Goal: Information Seeking & Learning: Check status

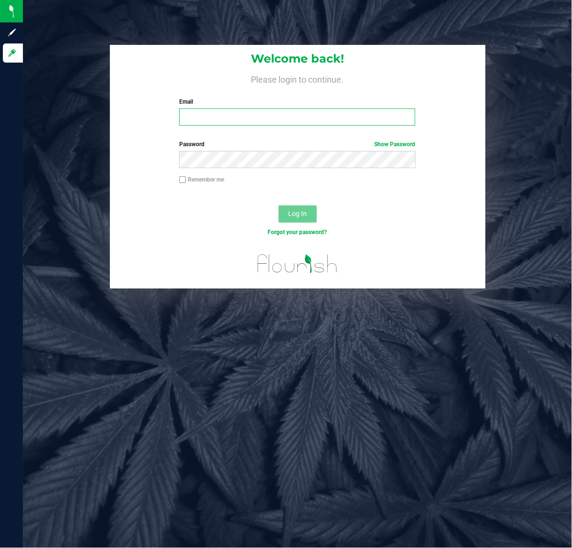
click at [221, 111] on input "Email" at bounding box center [297, 116] width 236 height 17
type input "[EMAIL_ADDRESS][DOMAIN_NAME]"
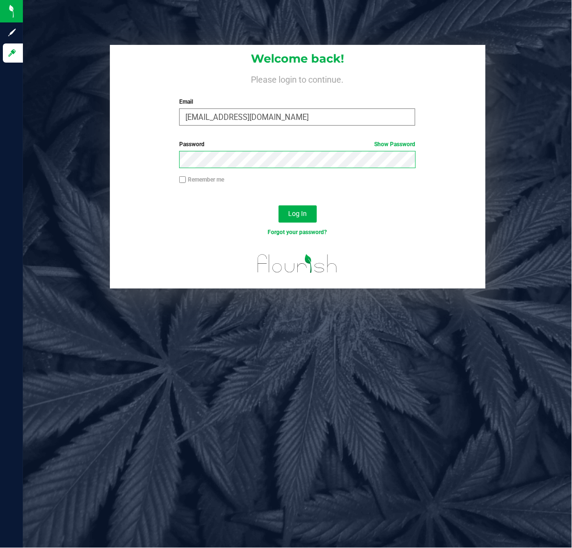
click at [278, 205] on button "Log In" at bounding box center [297, 213] width 38 height 17
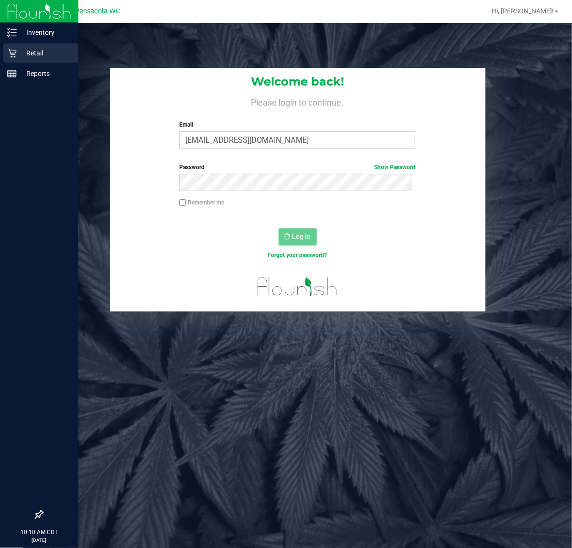
click at [22, 52] on p "Retail" at bounding box center [45, 52] width 57 height 11
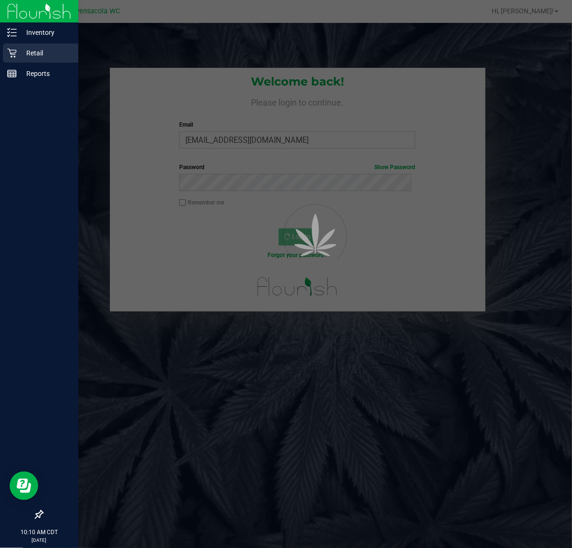
click at [26, 53] on p "Retail" at bounding box center [45, 52] width 57 height 11
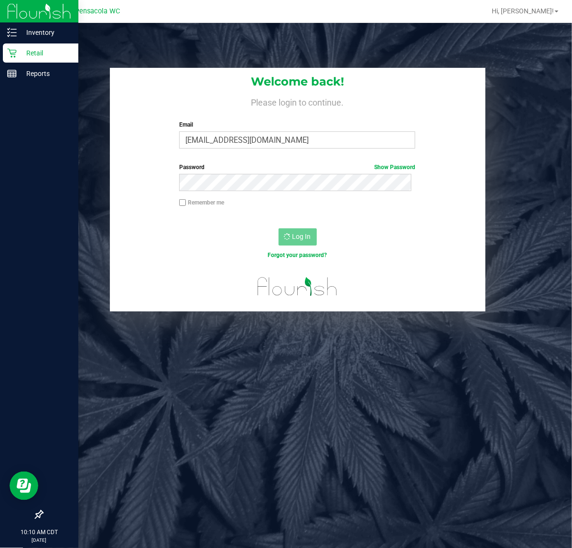
click at [13, 47] on div "Retail" at bounding box center [40, 52] width 75 height 19
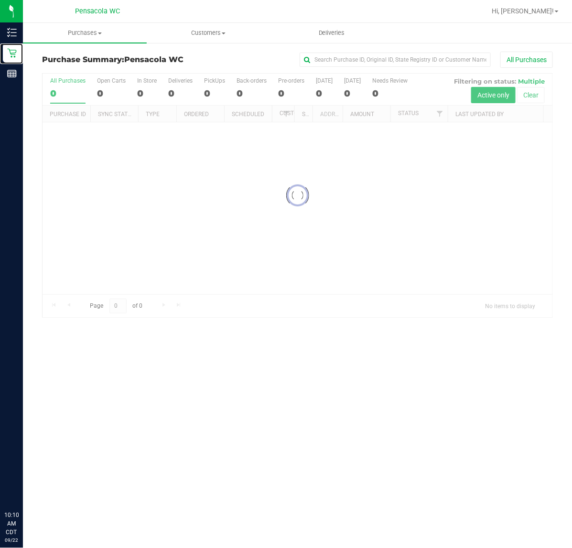
click at [11, 52] on icon at bounding box center [12, 53] width 10 height 10
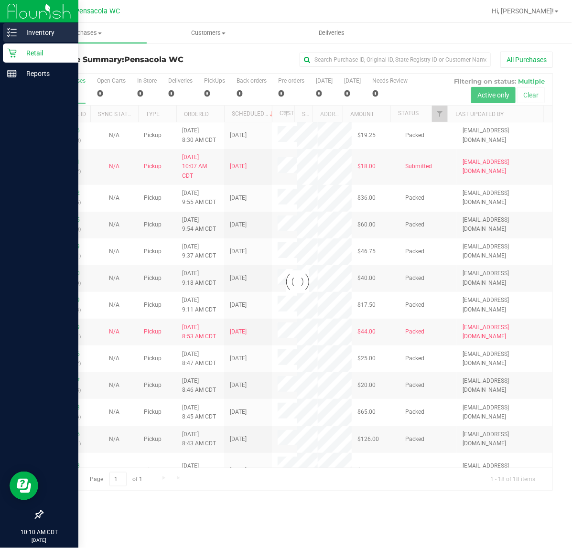
click at [41, 31] on p "Inventory" at bounding box center [45, 32] width 57 height 11
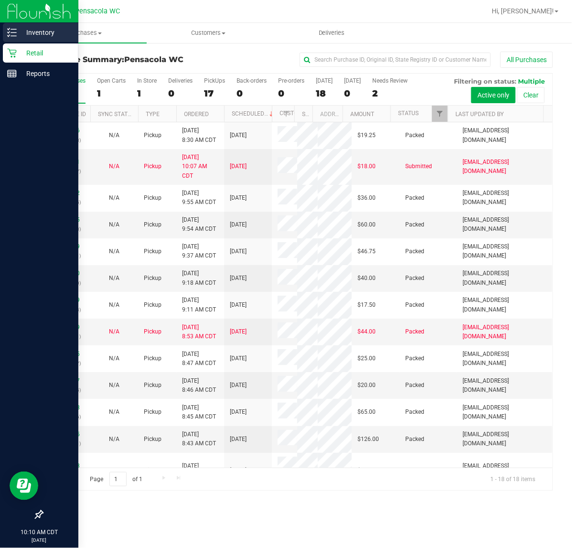
click at [41, 31] on p "Inventory" at bounding box center [45, 32] width 57 height 11
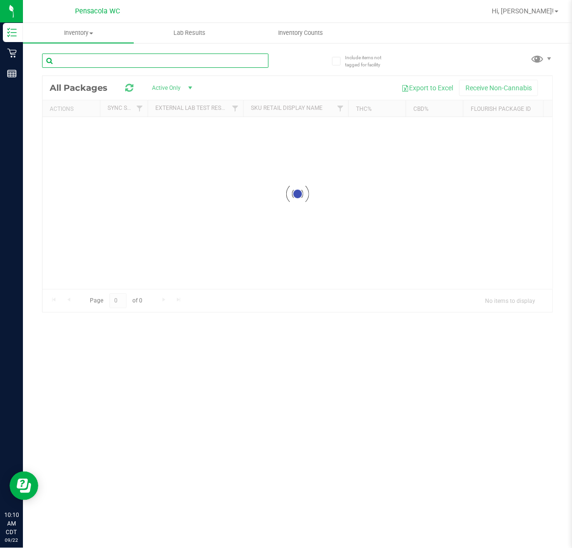
click at [117, 64] on input "text" at bounding box center [155, 60] width 226 height 14
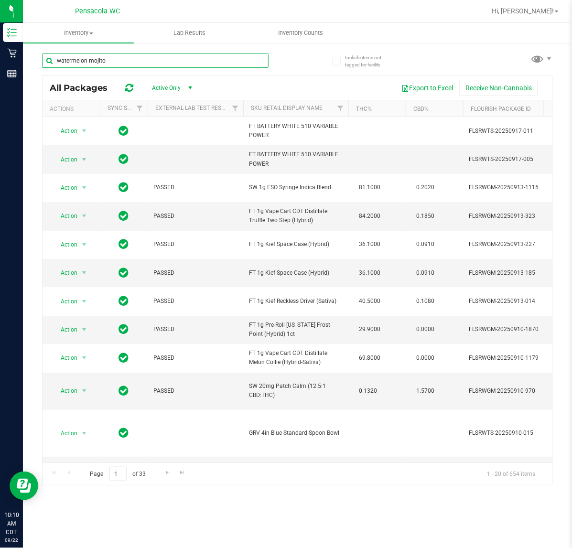
type input "watermelon mojito"
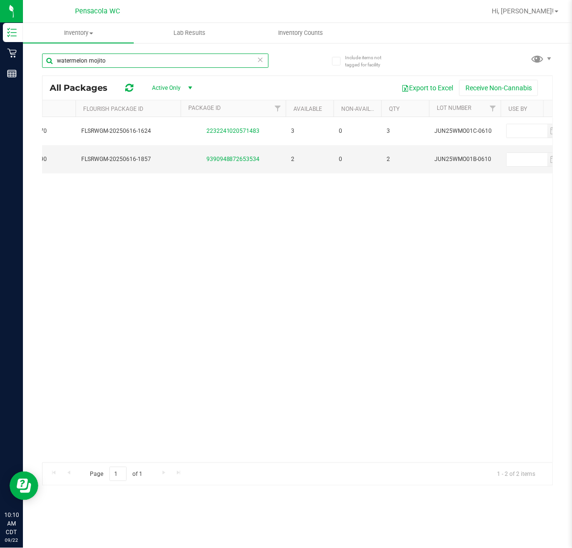
scroll to position [0, 440]
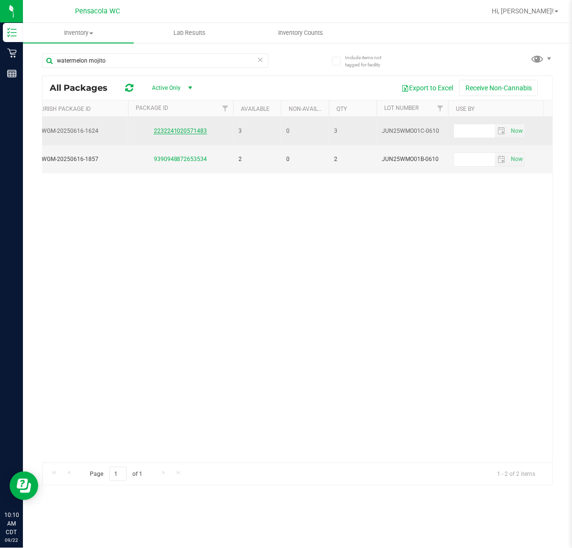
click at [185, 128] on link "2232241020571483" at bounding box center [180, 131] width 53 height 7
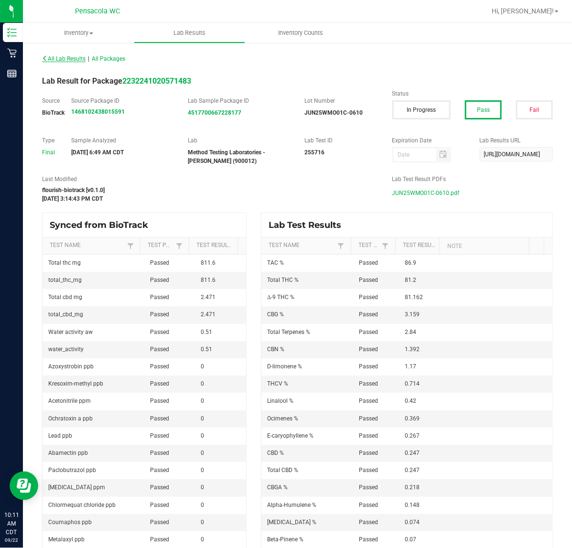
click at [64, 59] on span "All Lab Results" at bounding box center [63, 58] width 43 height 7
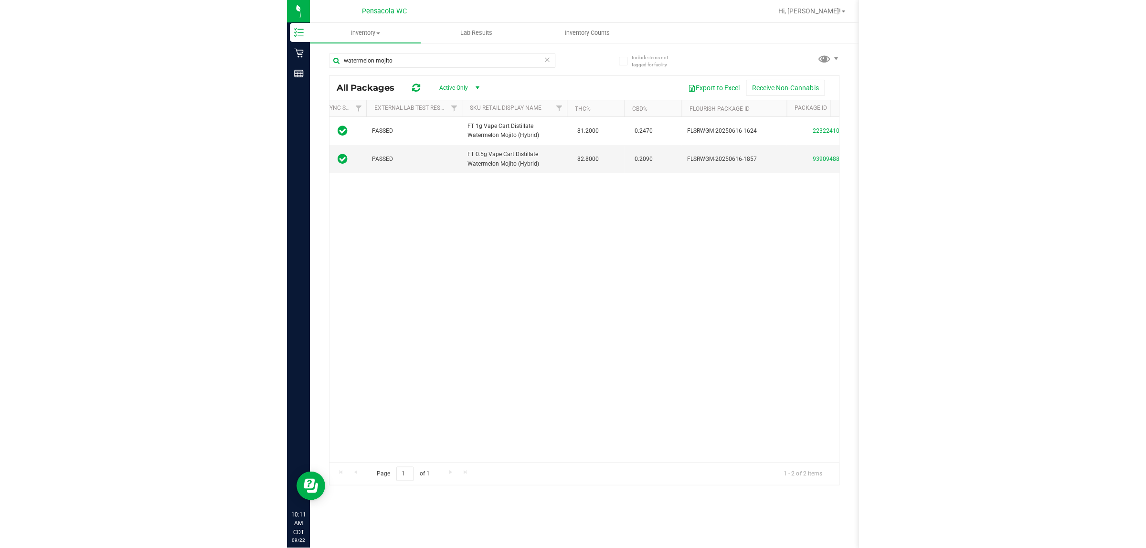
scroll to position [0, 532]
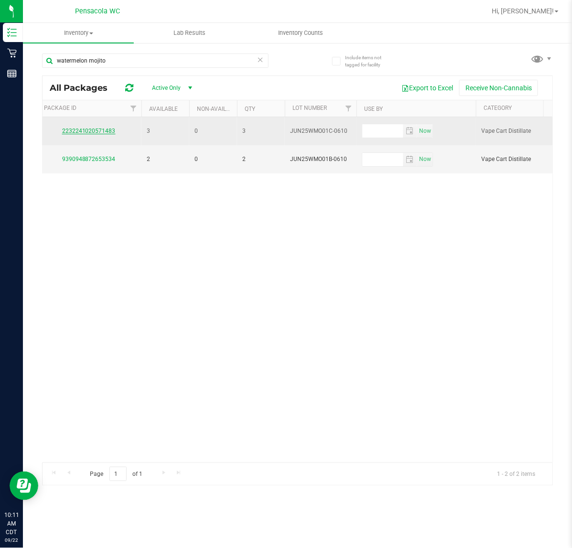
click at [107, 131] on link "2232241020571483" at bounding box center [88, 131] width 53 height 7
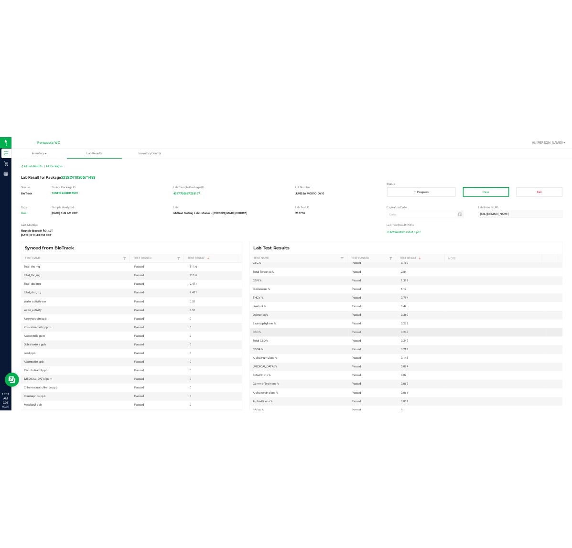
scroll to position [119, 0]
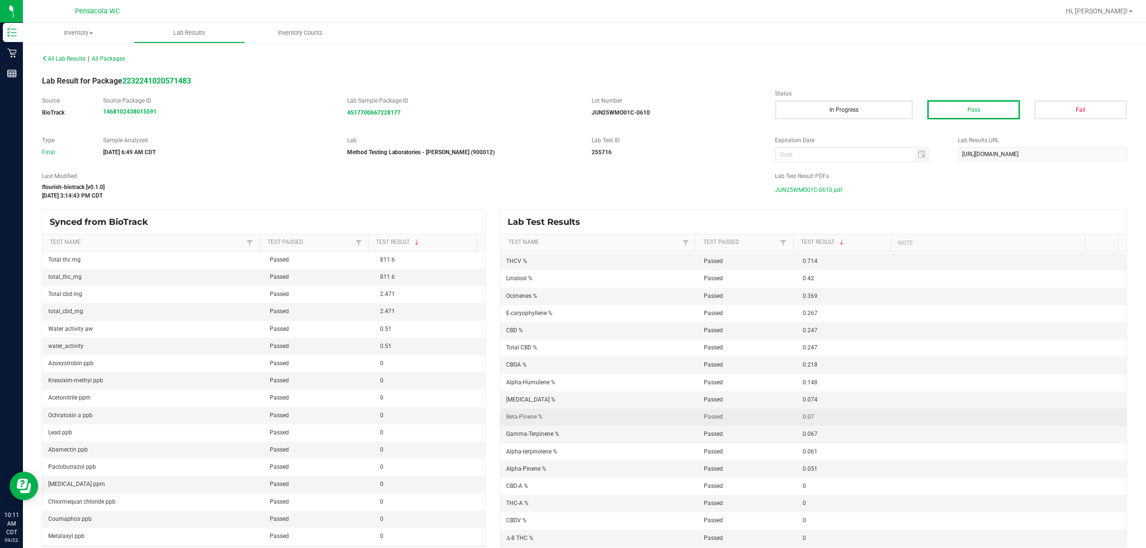
drag, startPoint x: 541, startPoint y: 421, endPoint x: 503, endPoint y: 418, distance: 38.4
click at [503, 418] on td "Beta-Pinene %" at bounding box center [600, 417] width 198 height 17
click at [541, 417] on td "Beta-Pinene %" at bounding box center [600, 417] width 198 height 17
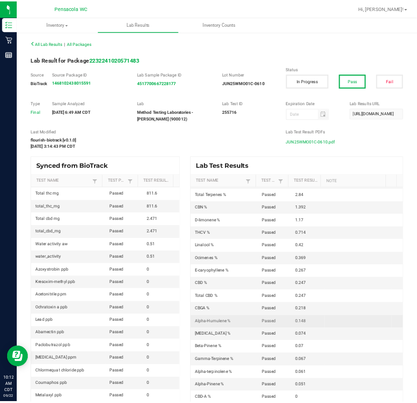
scroll to position [68, 0]
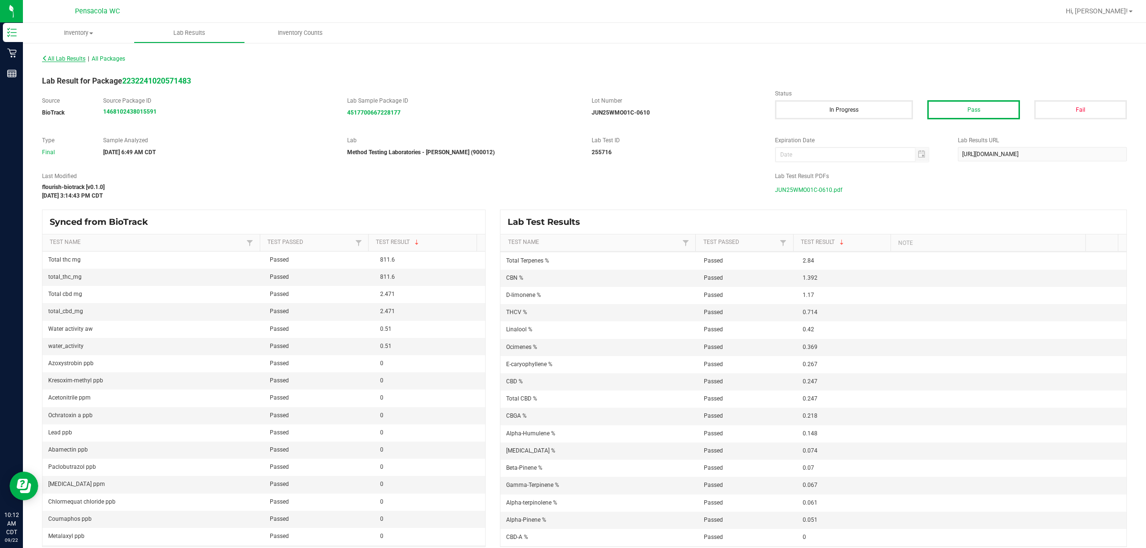
click at [86, 56] on span "All Lab Results" at bounding box center [63, 58] width 43 height 7
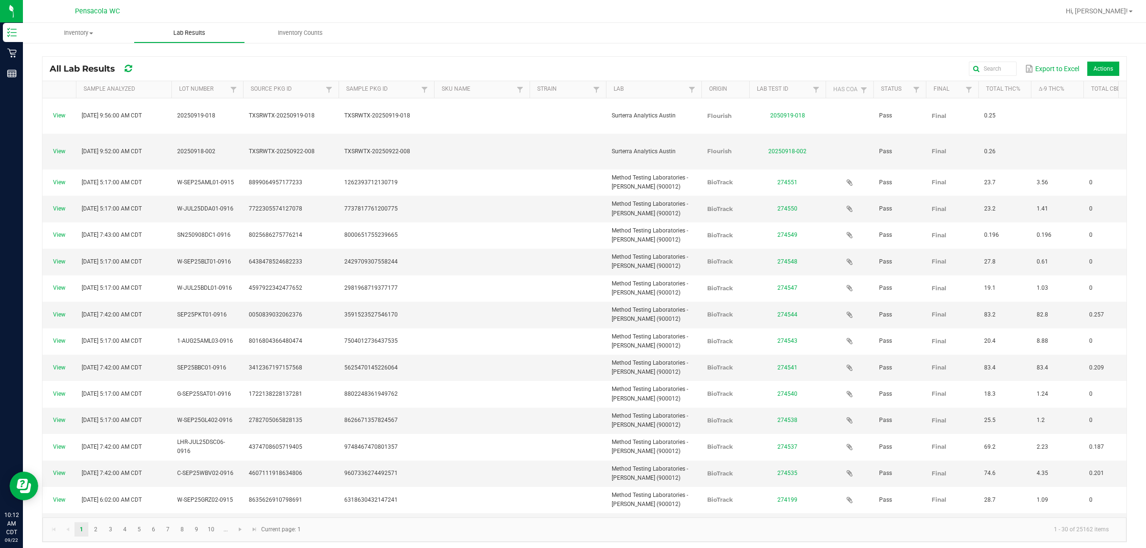
click at [193, 29] on span "Lab Results" at bounding box center [189, 33] width 58 height 9
click at [91, 40] on uib-tab-heading "Inventory All packages All inventory Waste log" at bounding box center [78, 32] width 110 height 19
click at [75, 53] on span "All packages" at bounding box center [55, 57] width 65 height 8
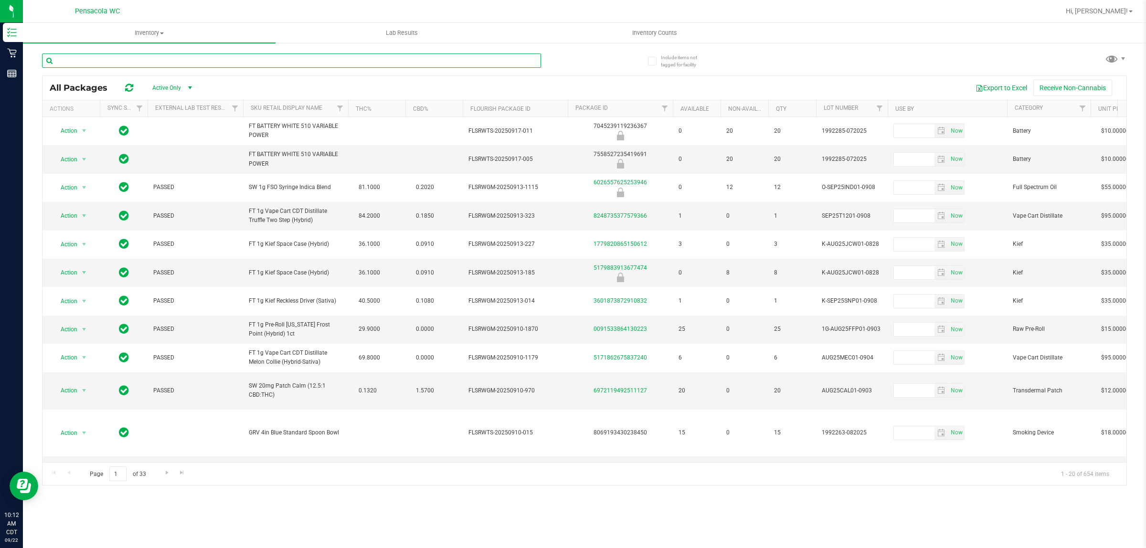
click at [172, 58] on input "text" at bounding box center [291, 60] width 499 height 14
type input "watermelon zlushie"
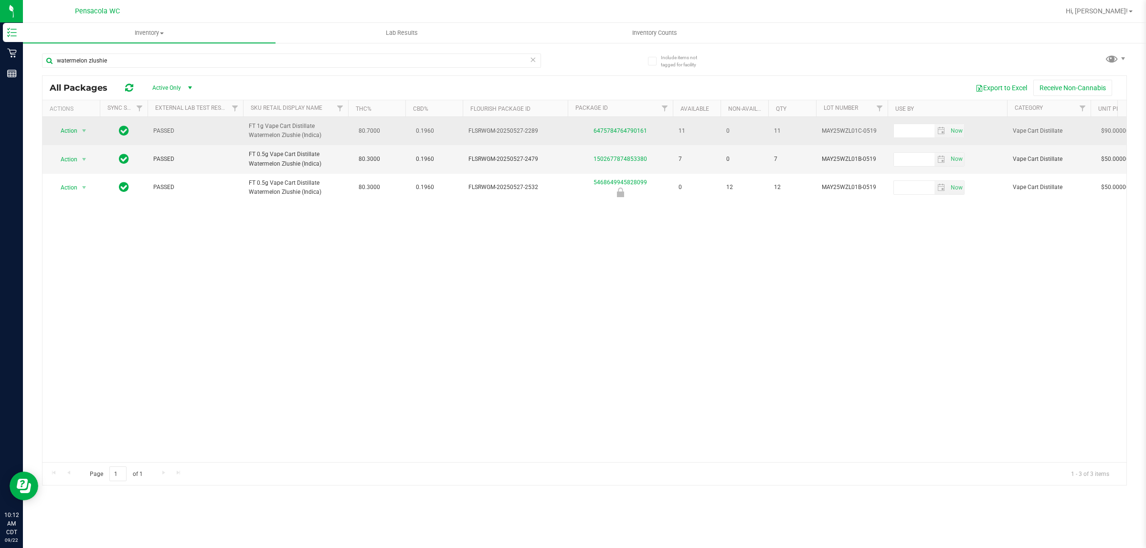
click at [571, 127] on div "6475784764790161" at bounding box center [621, 131] width 108 height 9
click at [571, 129] on link "6475784764790161" at bounding box center [620, 131] width 53 height 7
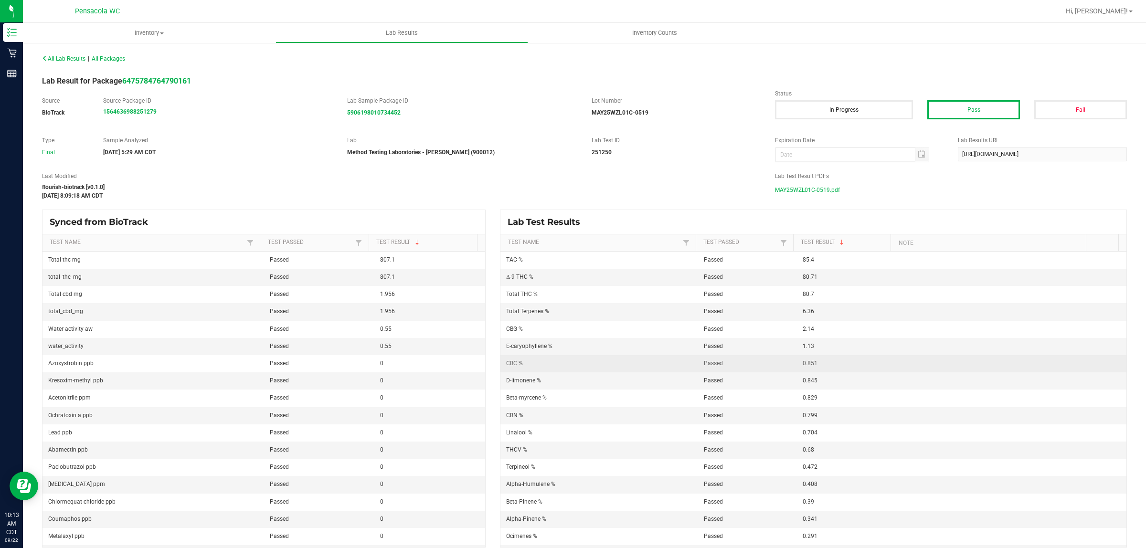
click at [571, 359] on td "CBC %" at bounding box center [600, 363] width 198 height 17
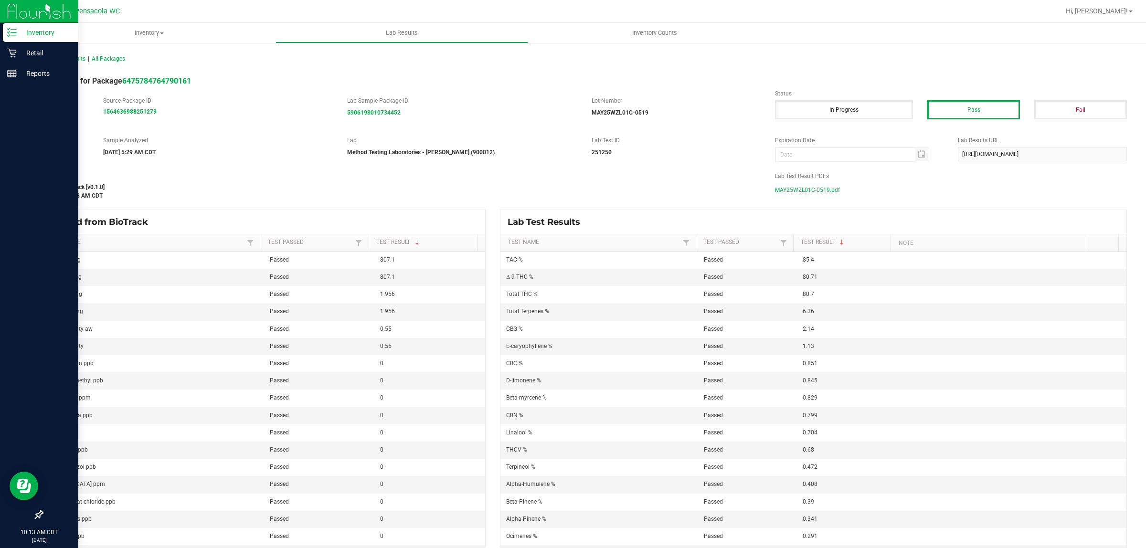
click at [1, 326] on div at bounding box center [39, 295] width 78 height 421
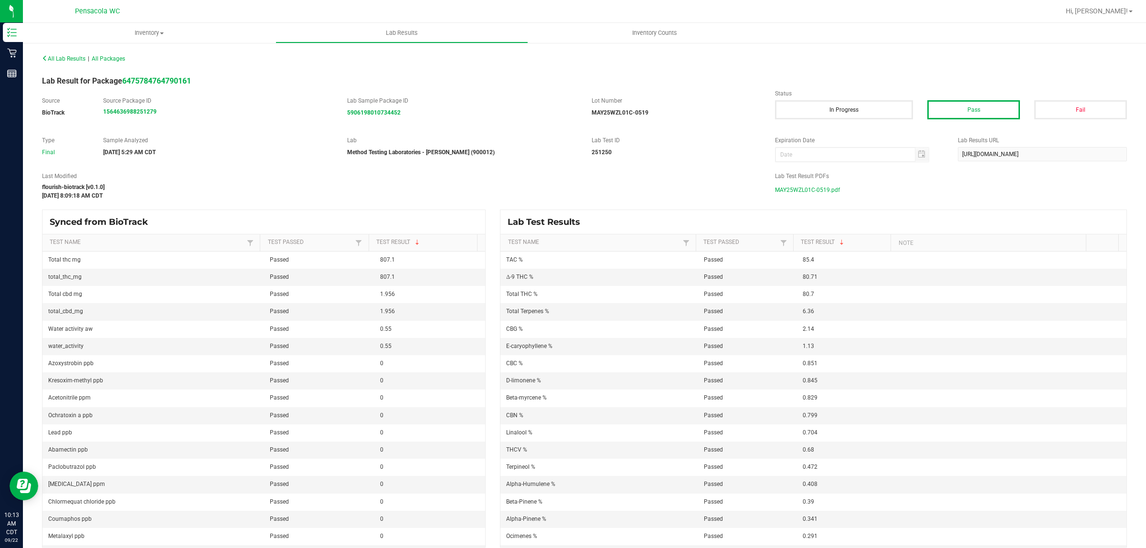
click at [571, 37] on ul "Inventory All packages All inventory Waste log Lab Results Inventory Counts" at bounding box center [596, 33] width 1146 height 21
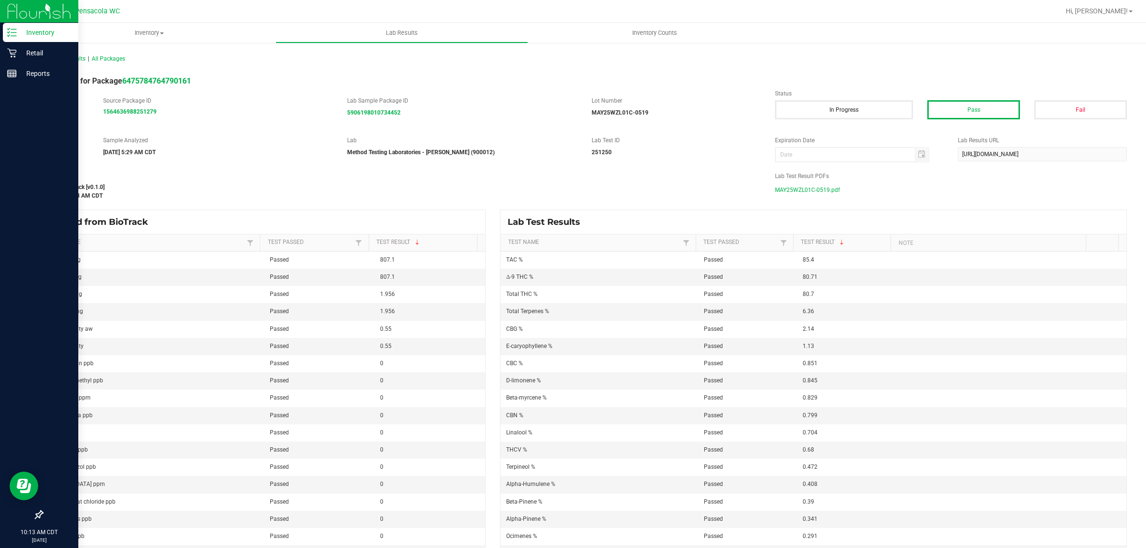
click at [20, 28] on p "Inventory" at bounding box center [45, 32] width 57 height 11
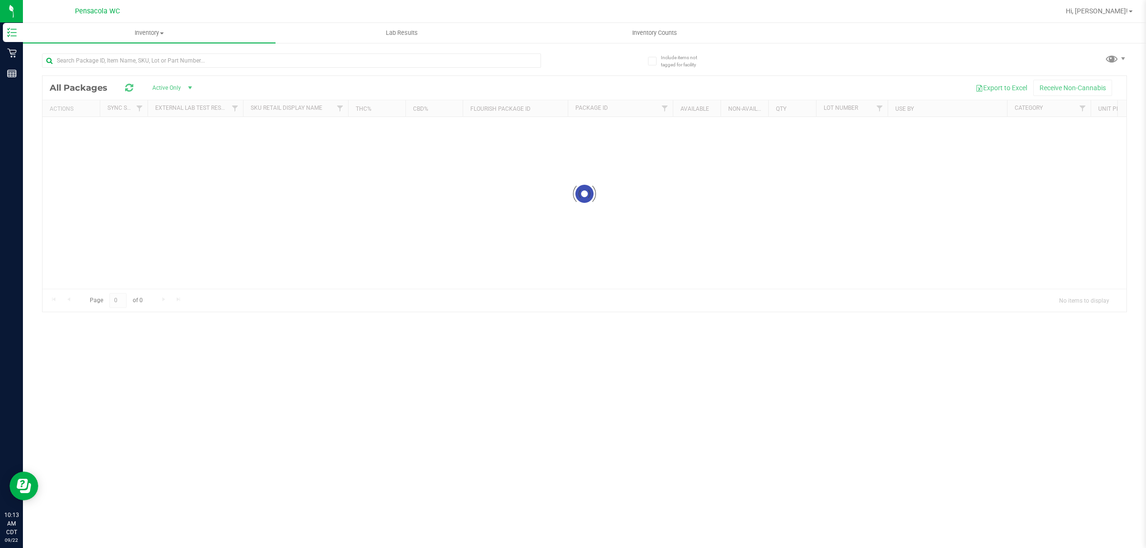
click at [375, 434] on div "Inventory All packages All inventory Waste log Lab Results Inventory Counts Inc…" at bounding box center [584, 285] width 1123 height 525
click at [370, 434] on div "Inventory All packages All inventory Waste log Lab Results Inventory Counts Inc…" at bounding box center [584, 285] width 1123 height 525
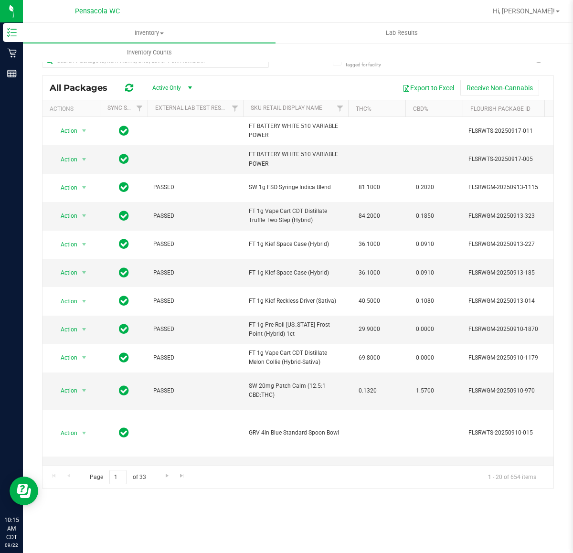
click at [320, 10] on div at bounding box center [329, 11] width 316 height 19
drag, startPoint x: 268, startPoint y: 27, endPoint x: 218, endPoint y: 10, distance: 53.5
click at [218, 10] on div at bounding box center [329, 11] width 316 height 19
click at [309, 21] on nav "Pensacola WC Hi, [PERSON_NAME]!" at bounding box center [298, 11] width 550 height 23
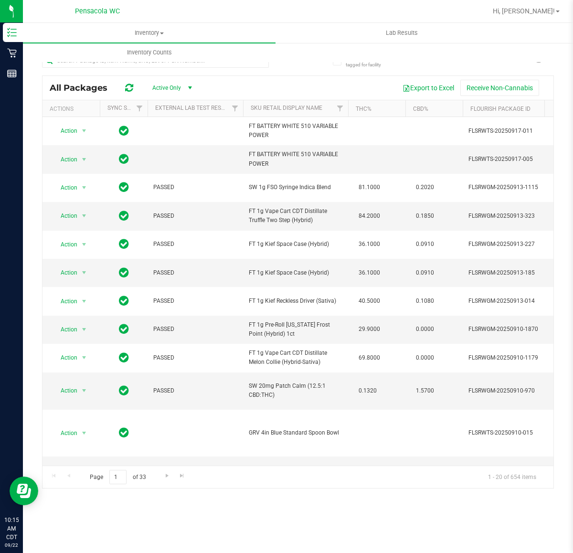
click at [301, 10] on div at bounding box center [329, 11] width 316 height 19
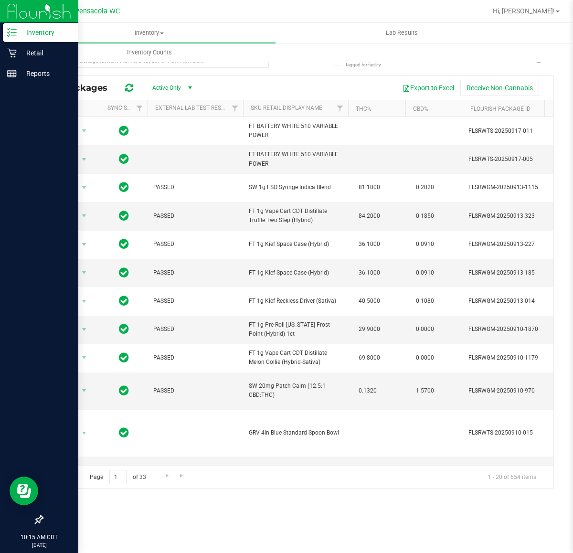
click at [37, 29] on p "Inventory" at bounding box center [45, 32] width 57 height 11
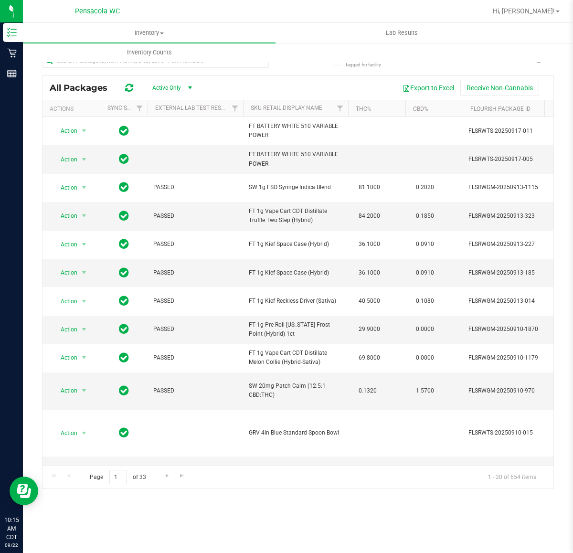
click at [239, 11] on div at bounding box center [329, 11] width 316 height 19
click at [25, 164] on div "Include items not tagged for facility All Packages Active Only Active Only Lab …" at bounding box center [298, 187] width 550 height 291
click at [35, 130] on div "Include items not tagged for facility All Packages Active Only Active Only Lab …" at bounding box center [298, 187] width 550 height 291
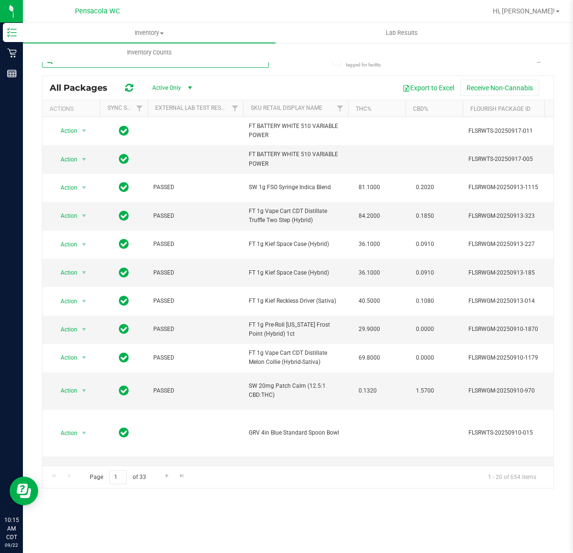
click at [182, 64] on input "text" at bounding box center [155, 60] width 227 height 14
type input "pumpkin spice"
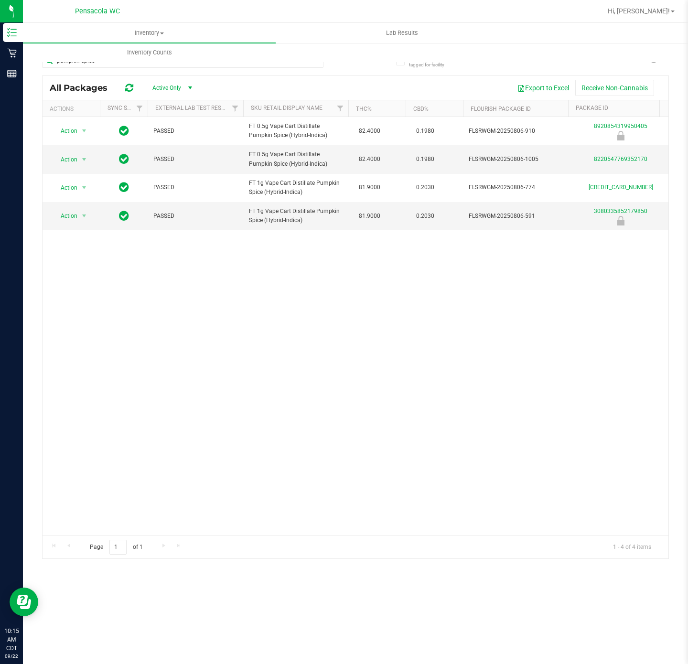
click at [316, 339] on div "Action Action Global inventory Package audit log Print package label Print prod…" at bounding box center [356, 326] width 626 height 418
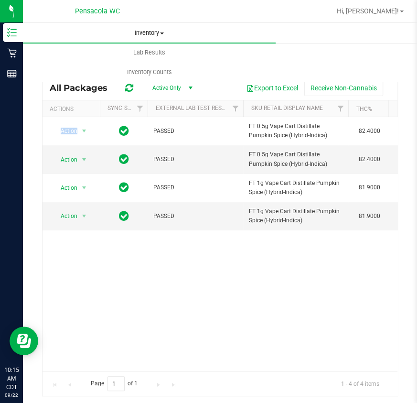
click at [141, 40] on uib-tab-heading "Inventory All packages All inventory Waste log" at bounding box center [149, 33] width 253 height 20
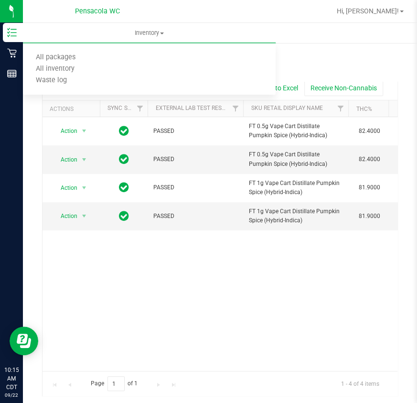
click at [322, 42] on ul "Inventory All packages All inventory Waste log Lab Results Inventory Counts" at bounding box center [231, 33] width 417 height 21
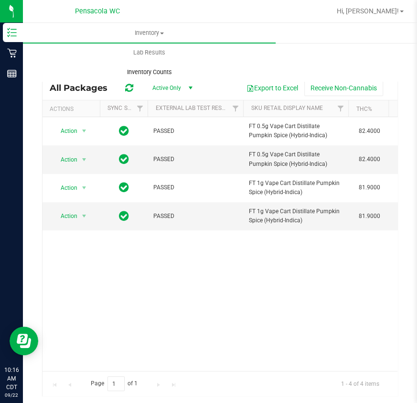
click at [149, 68] on span "Inventory Counts" at bounding box center [149, 72] width 71 height 9
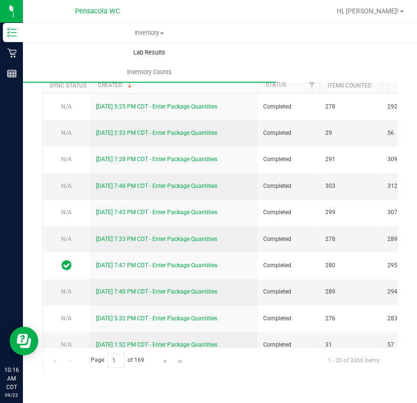
click at [152, 55] on span "Lab Results" at bounding box center [149, 52] width 58 height 9
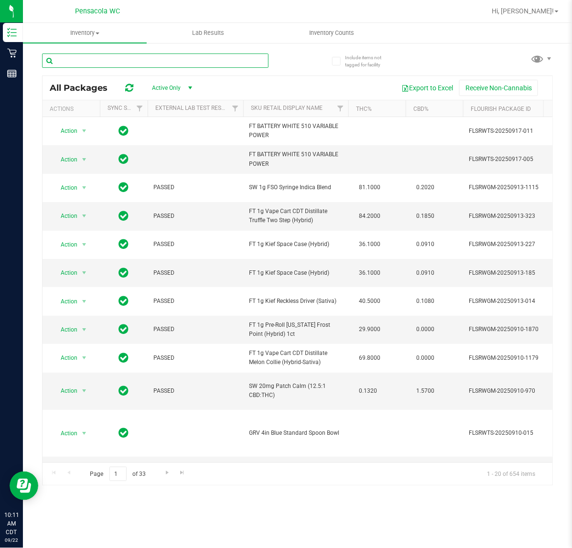
click at [107, 60] on input "text" at bounding box center [155, 60] width 226 height 14
type input "m"
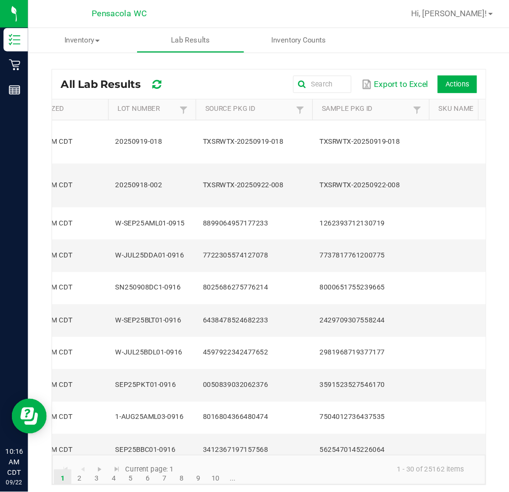
scroll to position [0, 86]
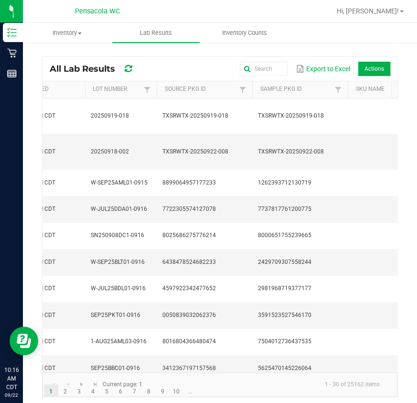
click at [180, 61] on div "Export to Excel Actions" at bounding box center [274, 69] width 232 height 16
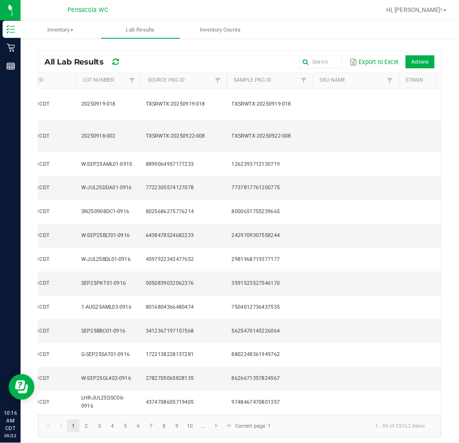
scroll to position [0, 87]
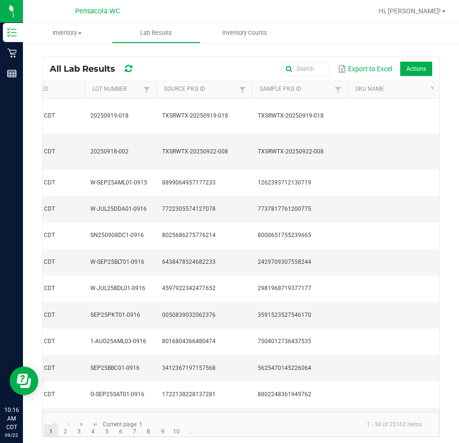
click at [216, 56] on kendo-grid "All Lab Results Export to Excel Actions Sample Analyzed Lot Number Source Pkg I…" at bounding box center [240, 246] width 397 height 381
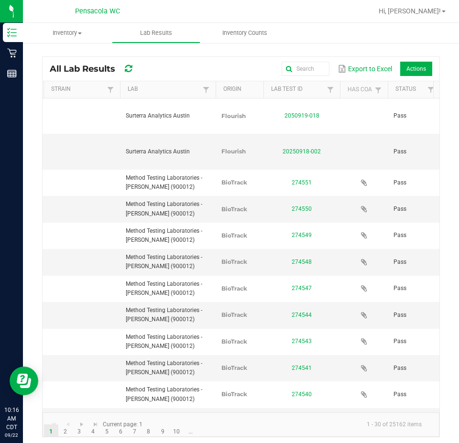
scroll to position [0, 0]
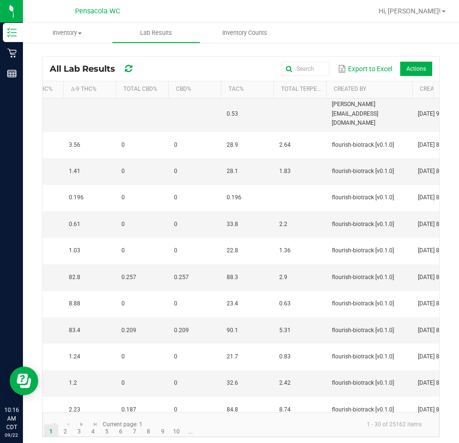
drag, startPoint x: 327, startPoint y: 394, endPoint x: 335, endPoint y: 405, distance: 14.0
drag, startPoint x: 332, startPoint y: 413, endPoint x: 349, endPoint y: 408, distance: 17.8
click at [349, 402] on kendo-grid "All Lab Results Export to Excel Actions Sample Analyzed Lot Number Source Pkg I…" at bounding box center [240, 246] width 397 height 381
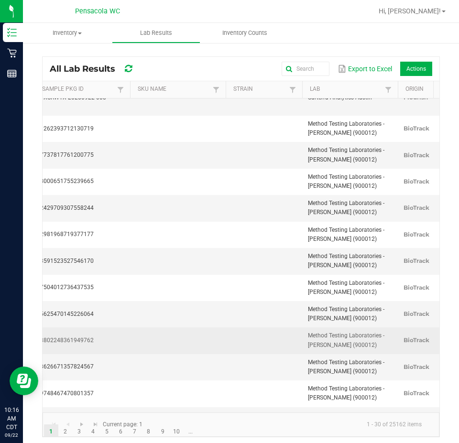
drag, startPoint x: 340, startPoint y: 407, endPoint x: 161, endPoint y: 294, distance: 211.5
